Goal: Navigation & Orientation: Find specific page/section

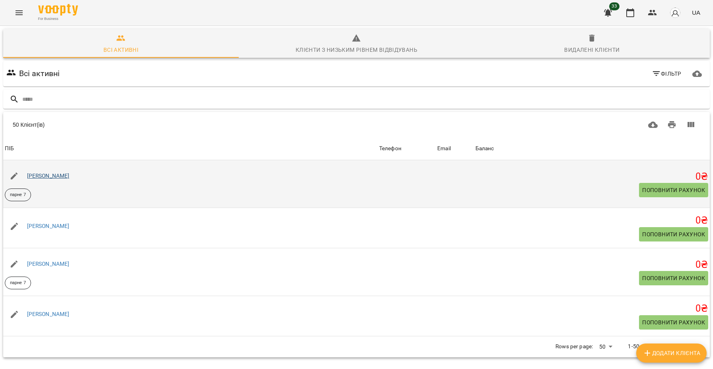
click at [46, 172] on link "[PERSON_NAME]" at bounding box center [48, 175] width 43 height 6
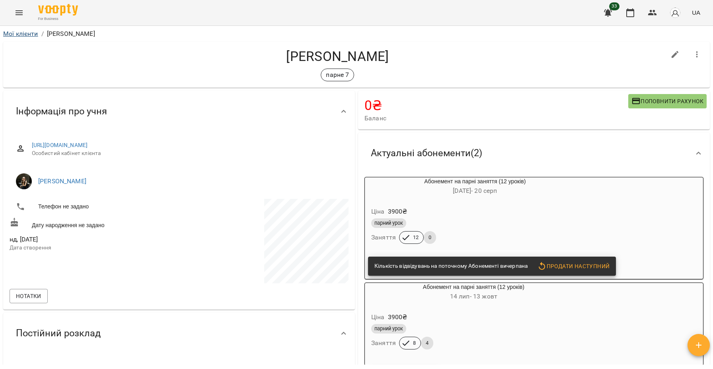
click at [20, 37] on link "Мої клієнти" at bounding box center [20, 34] width 35 height 8
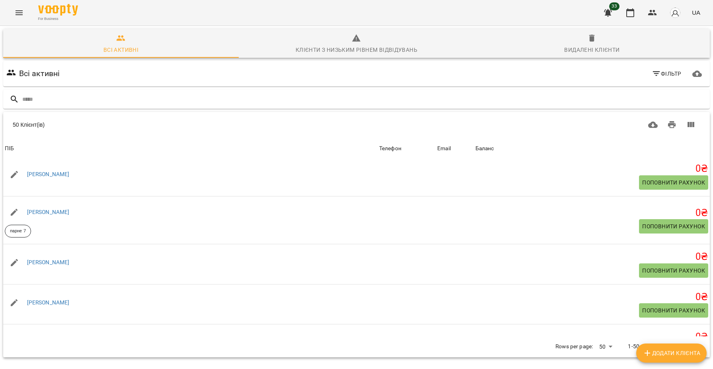
scroll to position [57, 0]
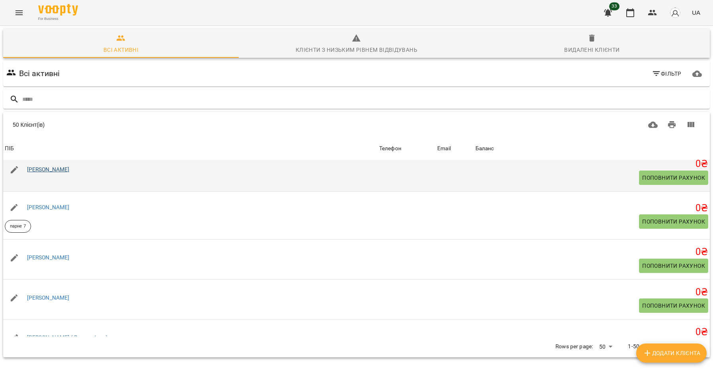
click at [70, 171] on link "[PERSON_NAME]" at bounding box center [48, 169] width 43 height 6
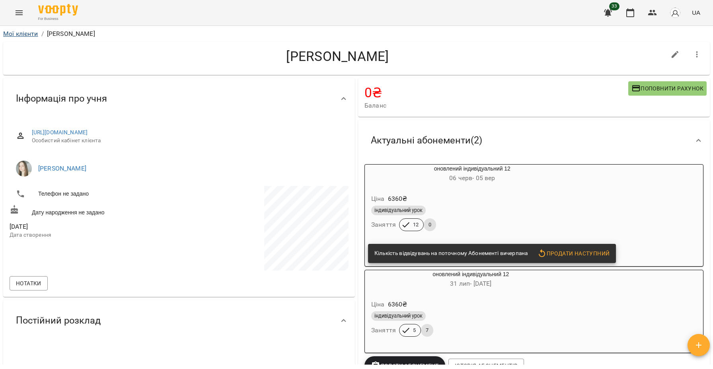
click at [19, 33] on link "Мої клієнти" at bounding box center [20, 34] width 35 height 8
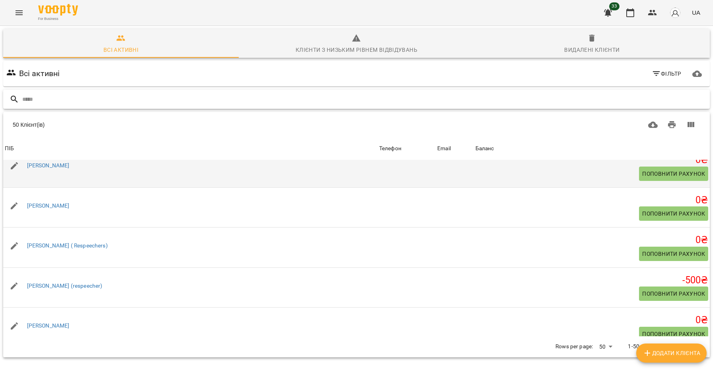
scroll to position [151, 0]
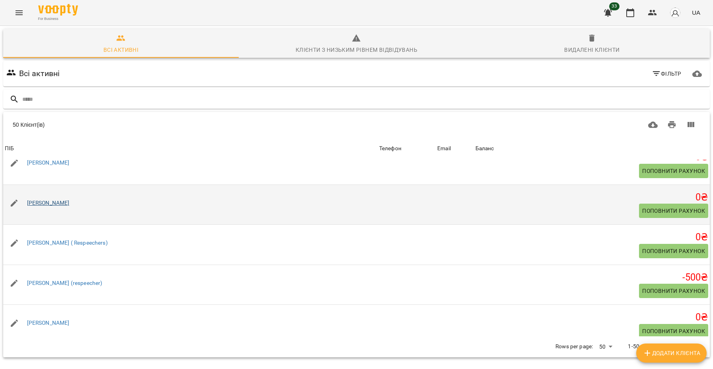
click at [54, 204] on link "[PERSON_NAME]" at bounding box center [48, 202] width 43 height 6
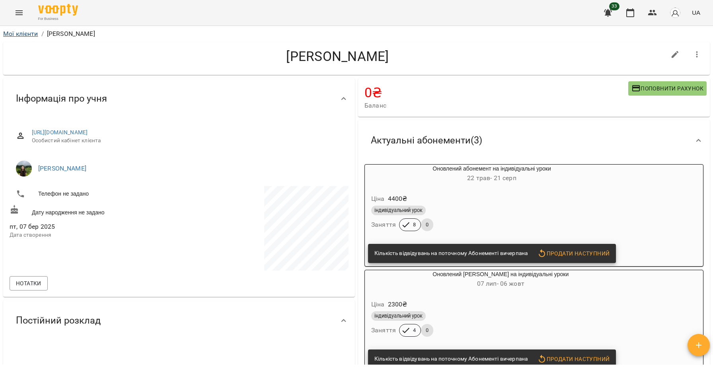
click at [16, 30] on link "Мої клієнти" at bounding box center [20, 34] width 35 height 8
